Goal: Task Accomplishment & Management: Complete application form

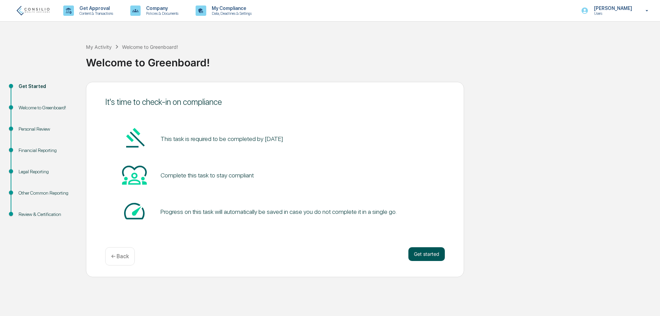
click at [428, 254] on button "Get started" at bounding box center [426, 254] width 36 height 14
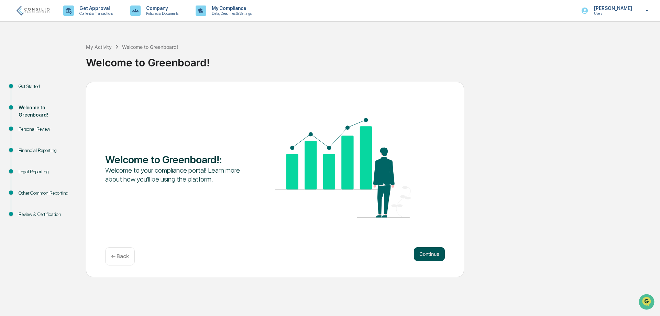
click at [428, 254] on button "Continue" at bounding box center [429, 254] width 31 height 14
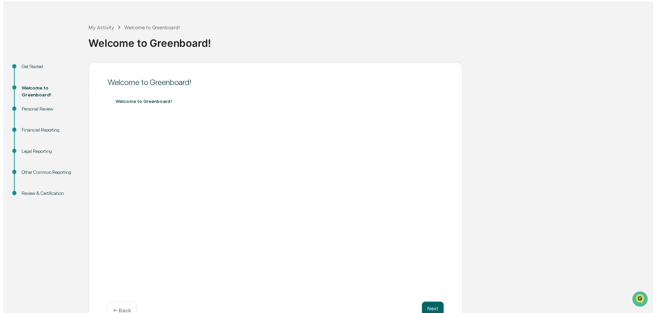
scroll to position [37, 0]
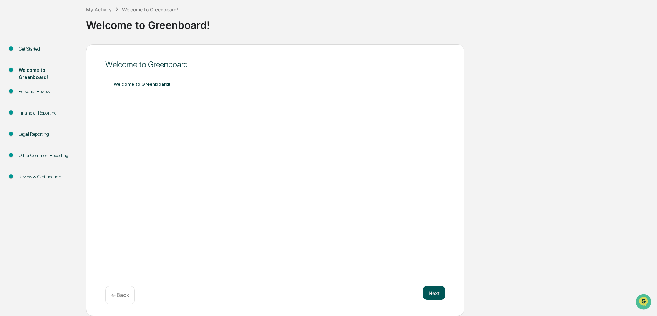
click at [432, 293] on button "Next" at bounding box center [434, 293] width 22 height 14
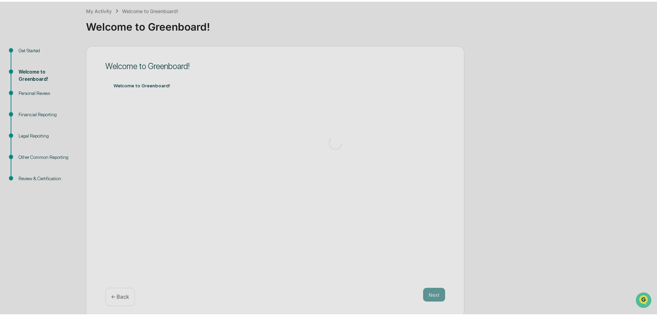
scroll to position [0, 0]
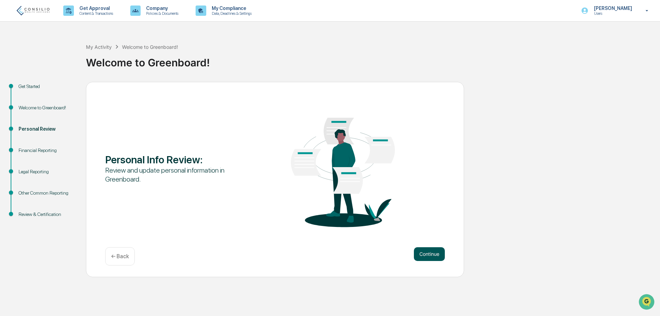
click at [429, 256] on button "Continue" at bounding box center [429, 254] width 31 height 14
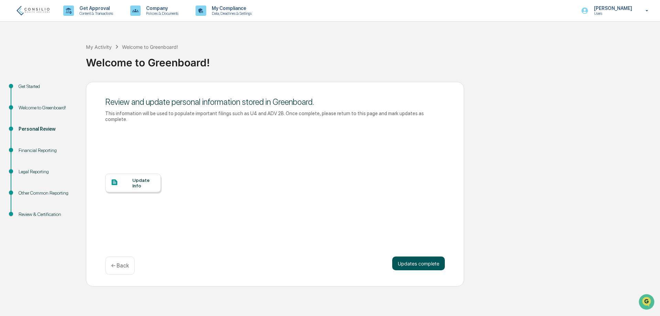
click at [429, 257] on button "Updates complete" at bounding box center [418, 264] width 53 height 14
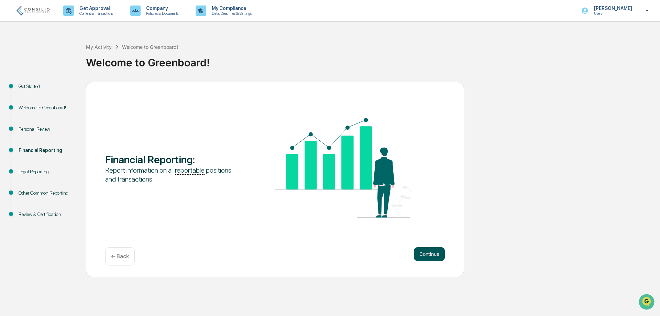
click at [429, 256] on button "Continue" at bounding box center [429, 254] width 31 height 14
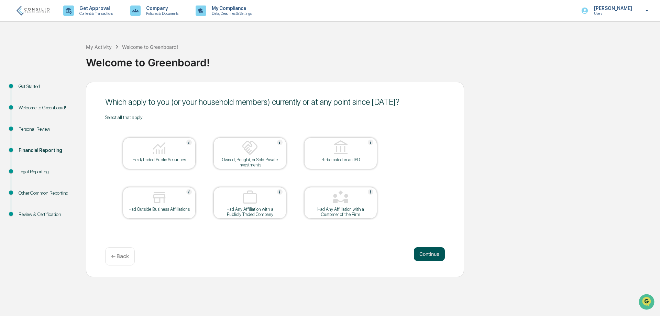
click at [428, 256] on button "Continue" at bounding box center [429, 254] width 31 height 14
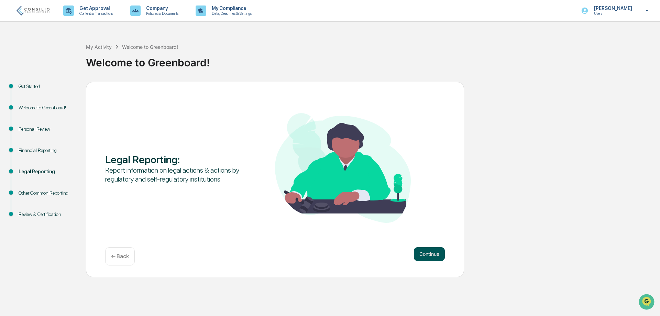
click at [429, 256] on button "Continue" at bounding box center [429, 254] width 31 height 14
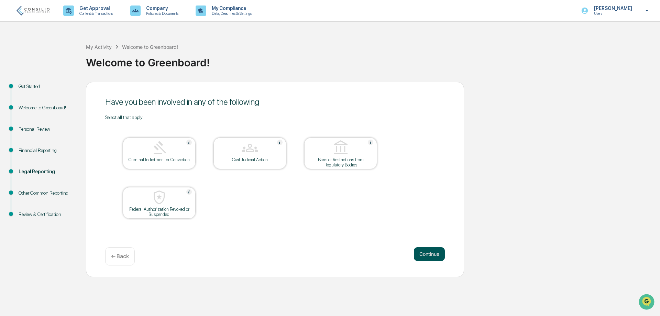
click at [428, 256] on button "Continue" at bounding box center [429, 254] width 31 height 14
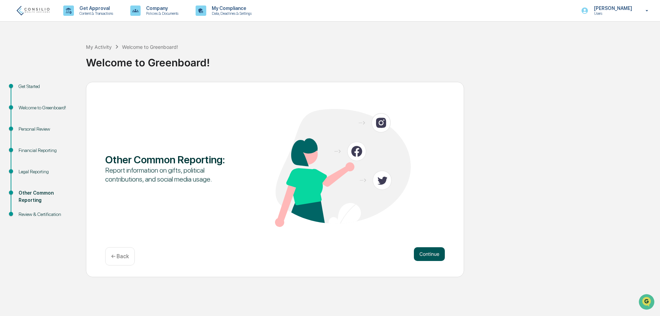
click at [429, 256] on button "Continue" at bounding box center [429, 254] width 31 height 14
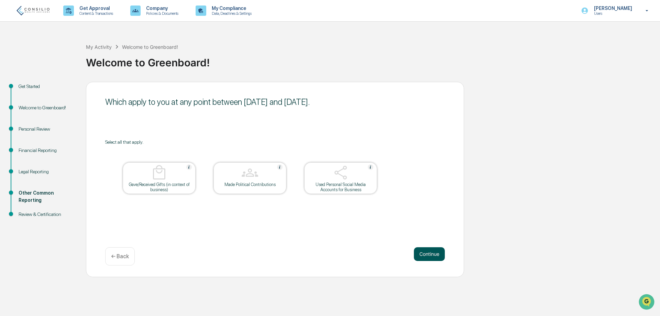
click at [429, 256] on button "Continue" at bounding box center [429, 254] width 31 height 14
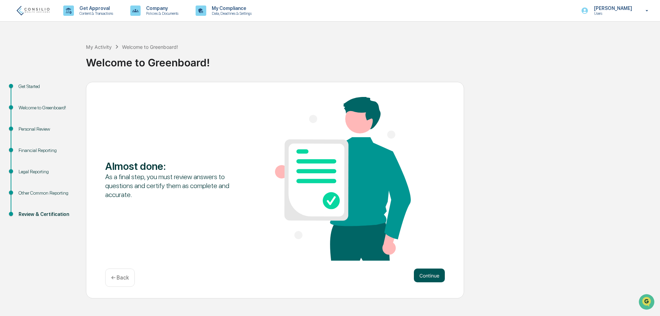
click at [428, 256] on div "Almost done : As a final step, you must review answers to questions and certify…" at bounding box center [275, 179] width 340 height 165
click at [429, 260] on div "Almost done : As a final step, you must review answers to questions and certify…" at bounding box center [275, 179] width 340 height 165
click at [429, 272] on button "Continue" at bounding box center [429, 276] width 31 height 14
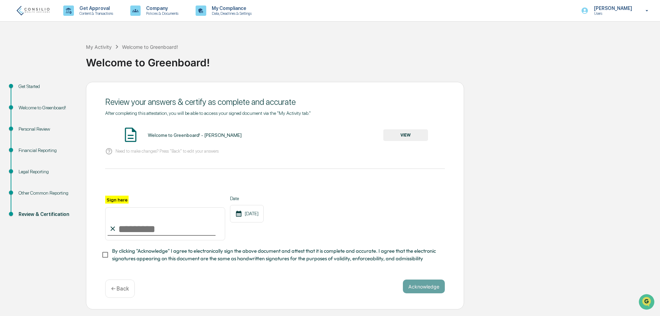
drag, startPoint x: 124, startPoint y: 167, endPoint x: 130, endPoint y: 161, distance: 8.5
click at [130, 161] on div "After completing this attestation, you will be able to access your signed docum…" at bounding box center [275, 186] width 340 height 152
click at [106, 200] on label "Sign here" at bounding box center [116, 200] width 23 height 8
click at [106, 207] on input "Sign here" at bounding box center [165, 223] width 120 height 33
type input "**********"
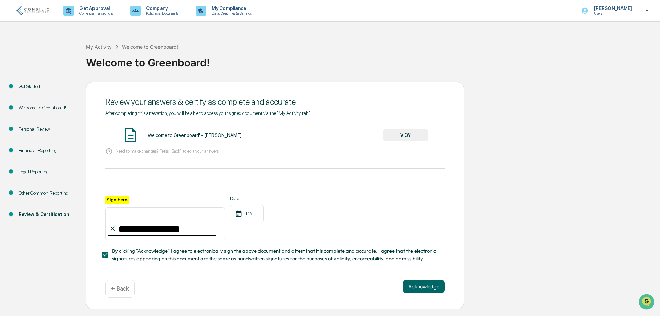
click at [447, 288] on div "**********" at bounding box center [275, 196] width 378 height 228
click at [439, 288] on button "Acknowledge" at bounding box center [424, 287] width 42 height 14
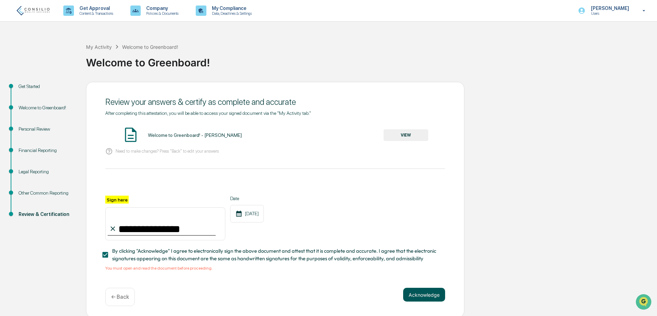
drag, startPoint x: 409, startPoint y: 290, endPoint x: 417, endPoint y: 296, distance: 10.2
click at [409, 291] on button "Acknowledge" at bounding box center [424, 295] width 42 height 14
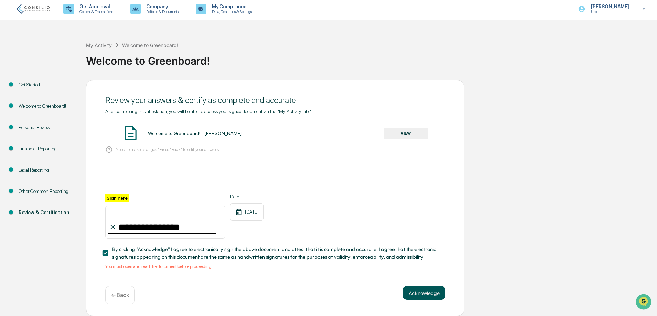
scroll to position [4, 0]
click at [164, 131] on div "Welcome to Greenboard! - [PERSON_NAME]" at bounding box center [195, 134] width 94 height 6
click at [414, 134] on button "VIEW" at bounding box center [405, 134] width 45 height 12
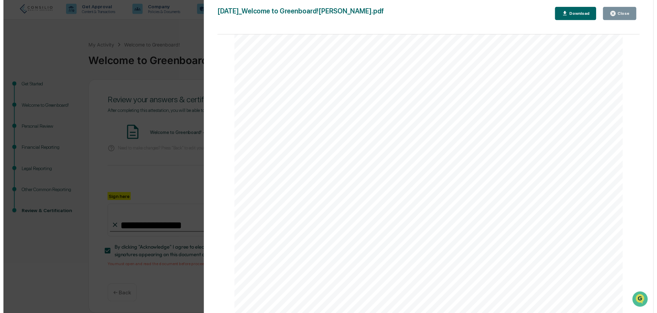
scroll to position [2600, 0]
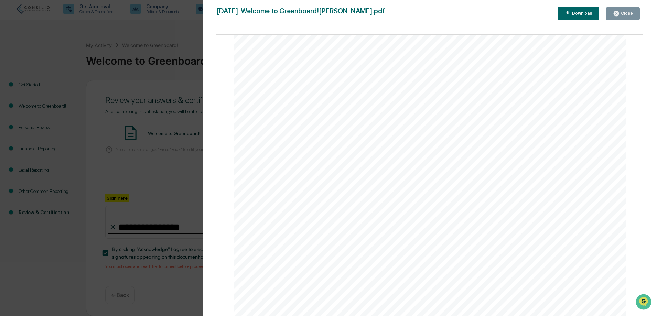
drag, startPoint x: 640, startPoint y: 154, endPoint x: 1, endPoint y: 6, distance: 655.8
click at [617, 14] on icon "button" at bounding box center [615, 13] width 5 height 5
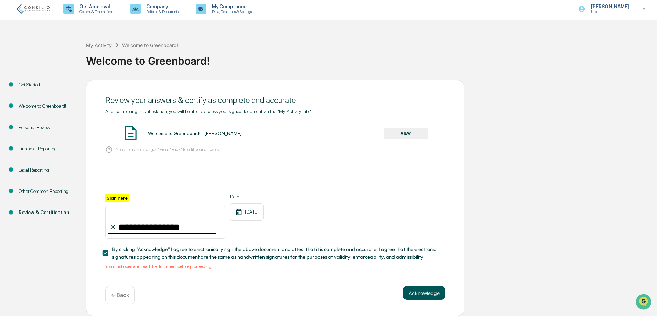
click at [439, 293] on button "Acknowledge" at bounding box center [424, 293] width 42 height 14
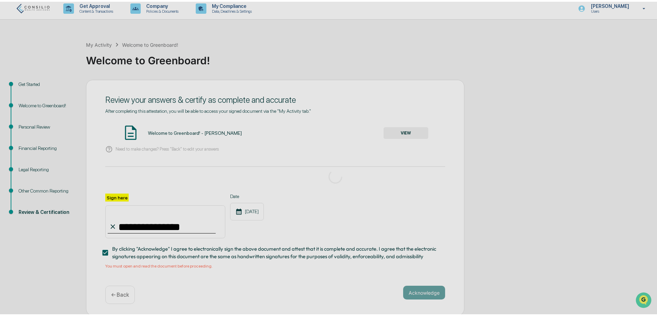
scroll to position [0, 0]
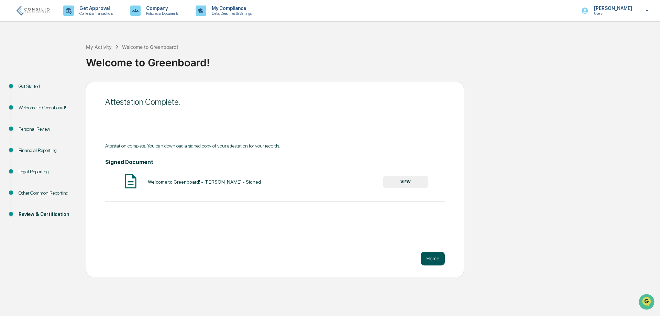
click at [435, 262] on button "Home" at bounding box center [433, 259] width 24 height 14
